Goal: Check status: Check status

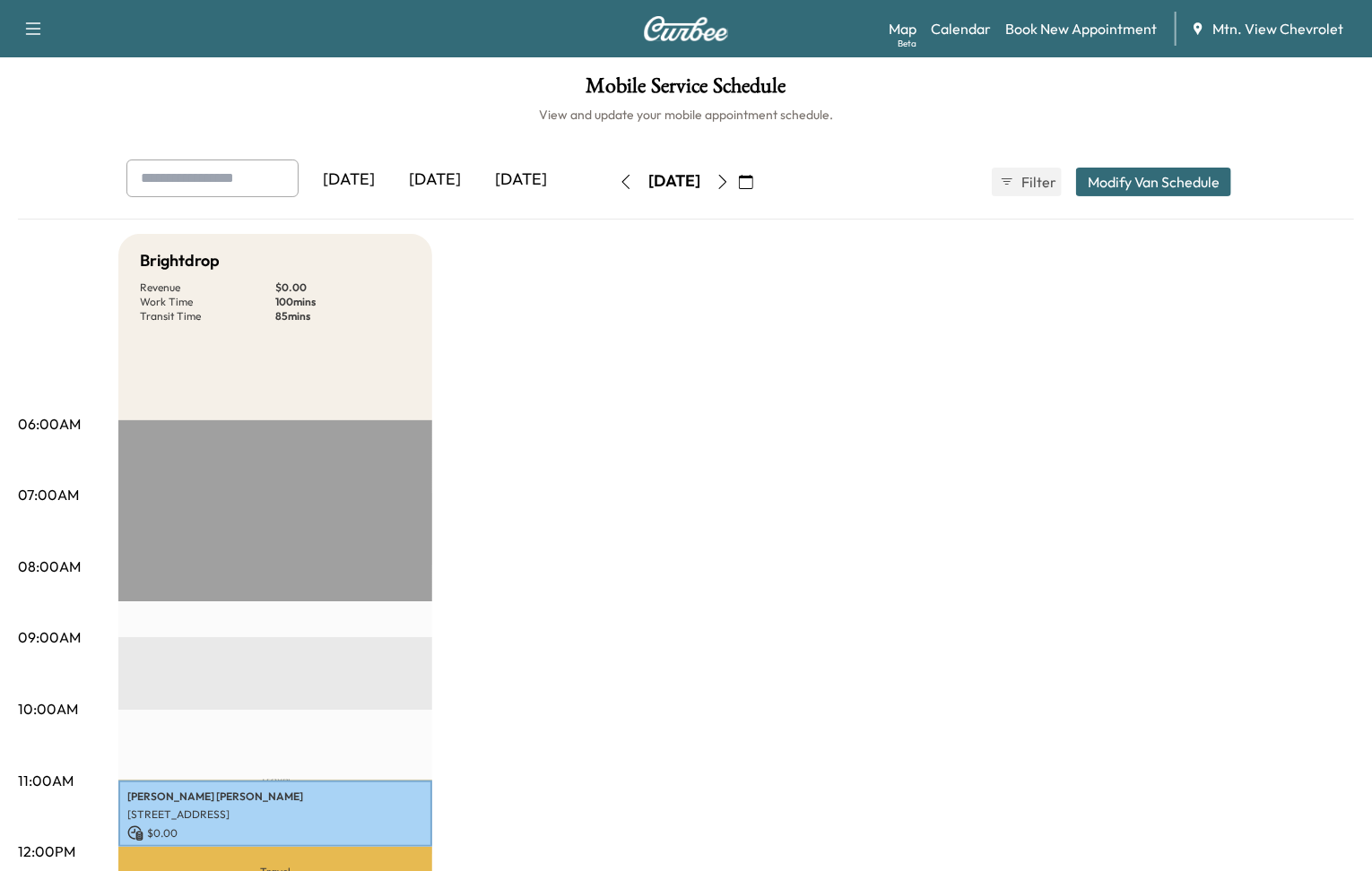
click at [478, 171] on div "[DATE]" at bounding box center [521, 181] width 86 height 42
